Goal: Task Accomplishment & Management: Manage account settings

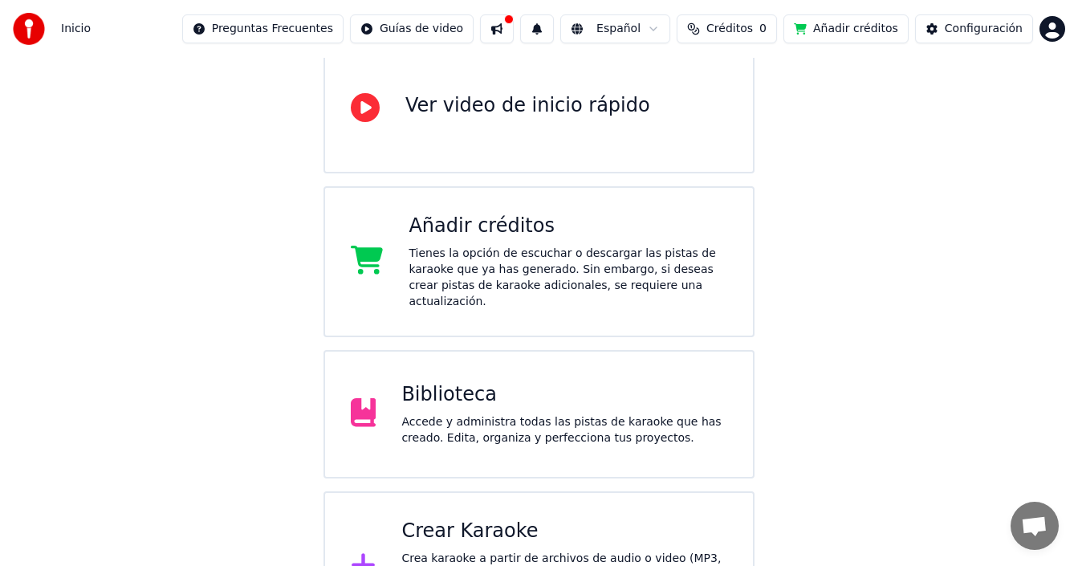
scroll to position [205, 0]
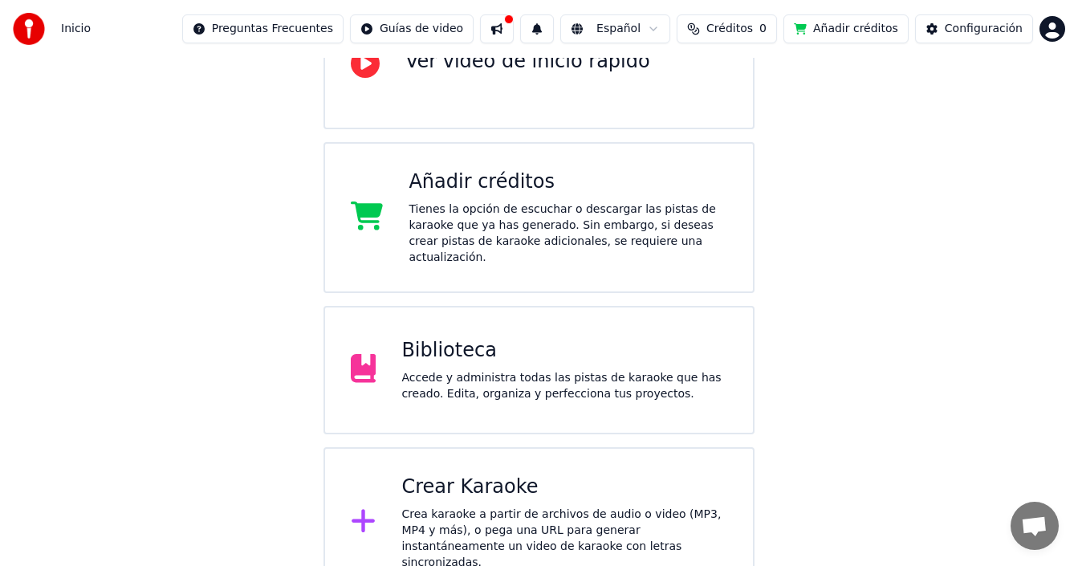
click at [575, 483] on div "Crear Karaoke" at bounding box center [564, 487] width 326 height 26
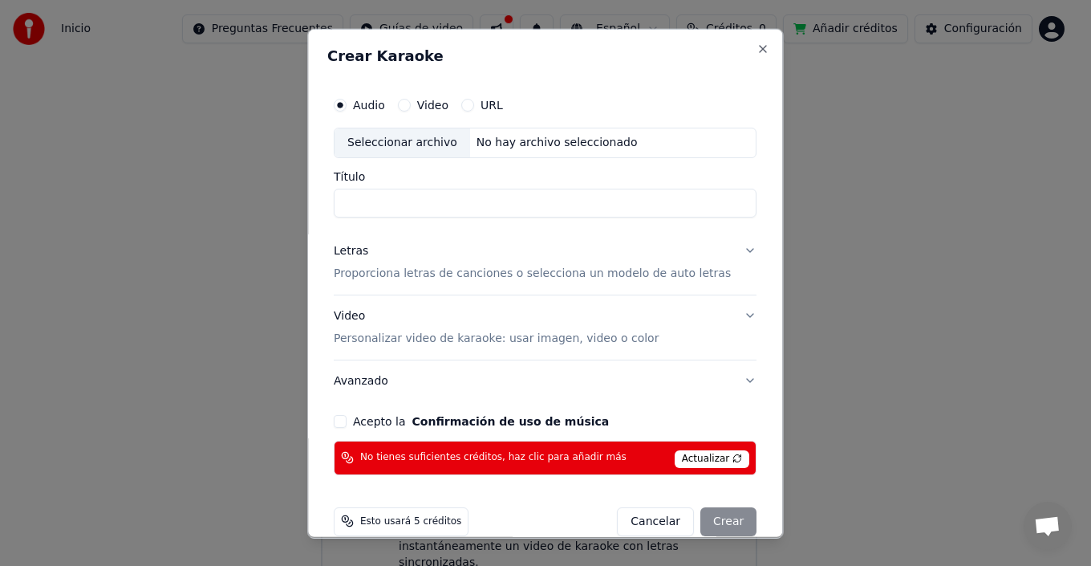
click at [635, 520] on button "Cancelar" at bounding box center [656, 520] width 77 height 29
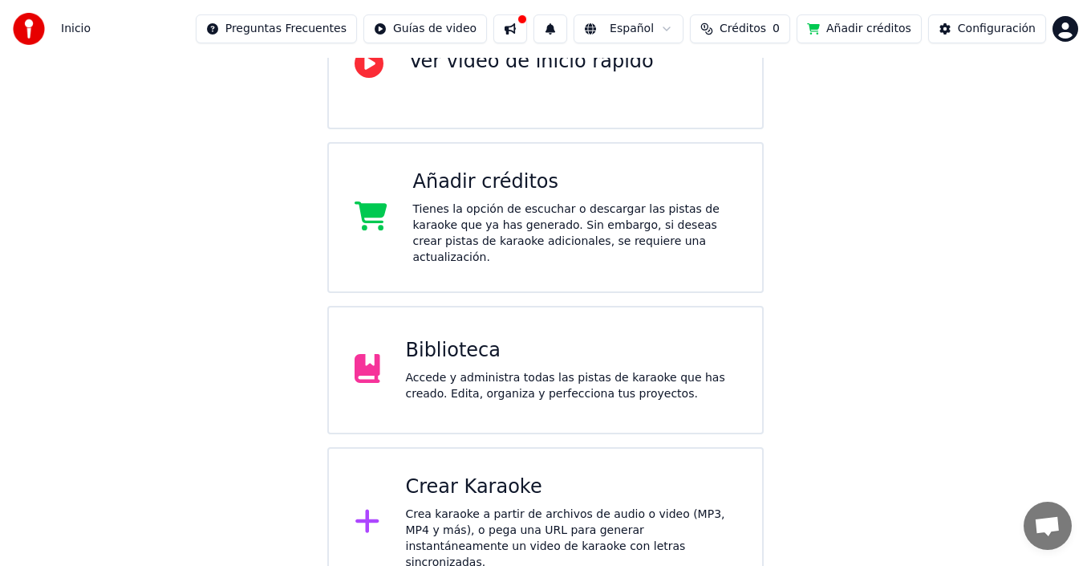
click at [1050, 32] on html "Inicio Preguntas Frecuentes Guías de video Español Créditos 0 Añadir créditos C…" at bounding box center [545, 196] width 1091 height 802
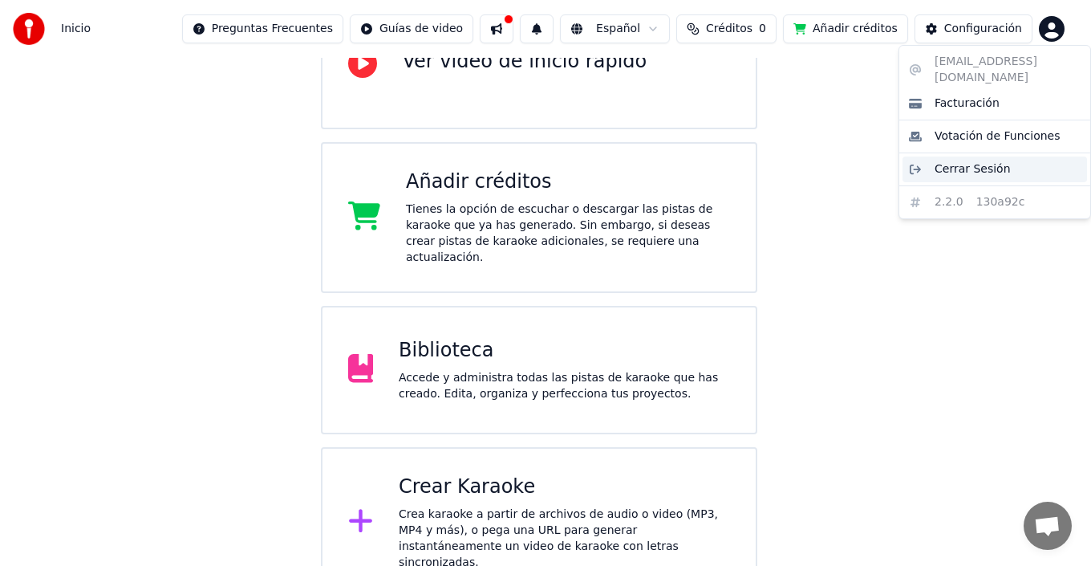
click at [951, 163] on div "Cerrar Sesión" at bounding box center [995, 169] width 185 height 26
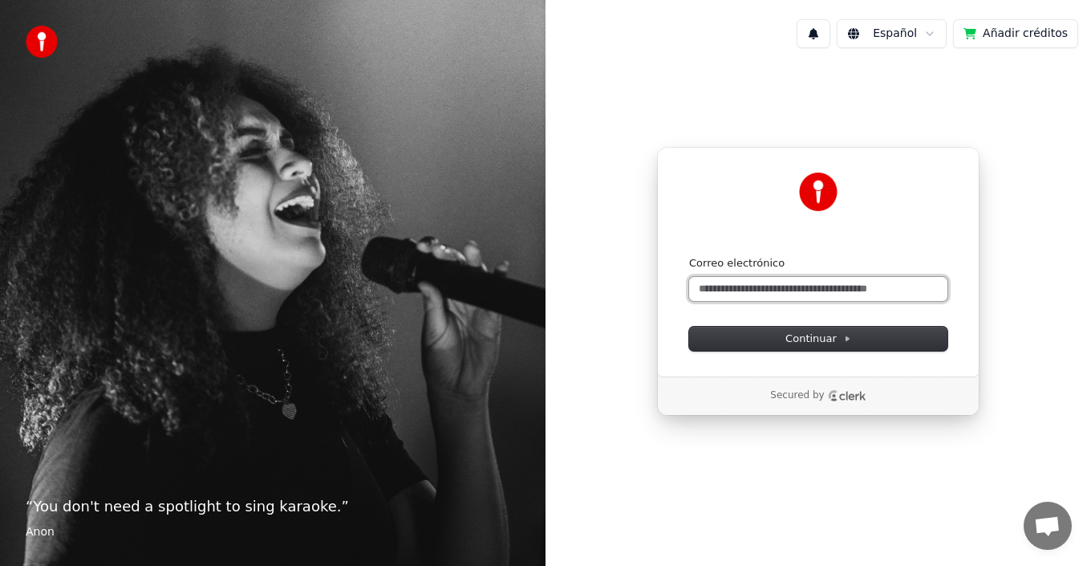
click at [752, 290] on input "Correo electrónico" at bounding box center [818, 289] width 258 height 24
drag, startPoint x: 652, startPoint y: 501, endPoint x: 650, endPoint y: 478, distance: 22.6
click at [1009, 25] on button "Añadir créditos" at bounding box center [1015, 33] width 125 height 29
